Goal: Find specific page/section: Find specific page/section

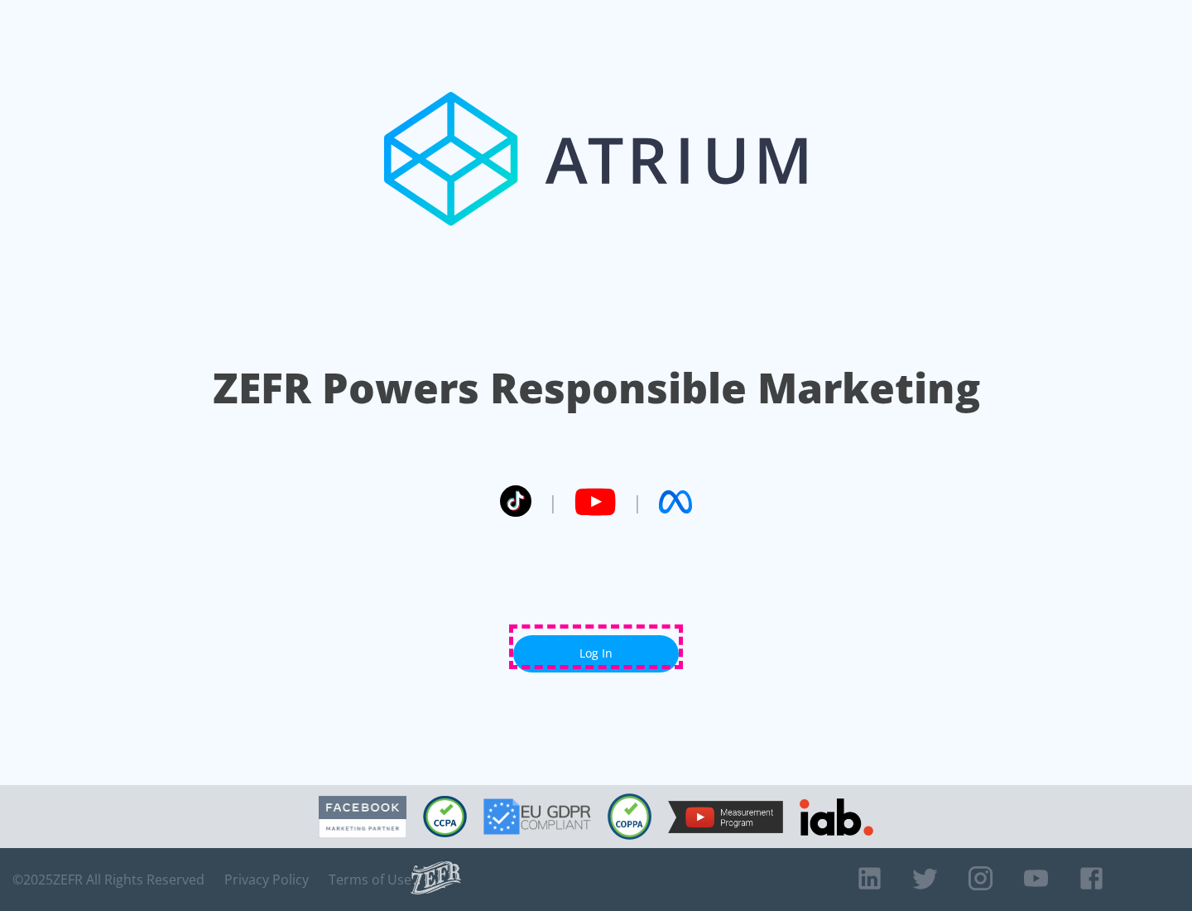
click at [596, 647] on link "Log In" at bounding box center [596, 653] width 166 height 37
